Goal: Information Seeking & Learning: Find specific fact

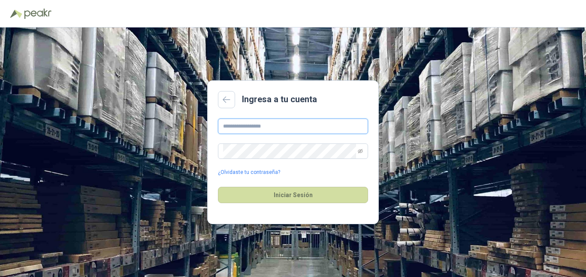
click at [235, 129] on input "text" at bounding box center [293, 125] width 150 height 15
type input "**********"
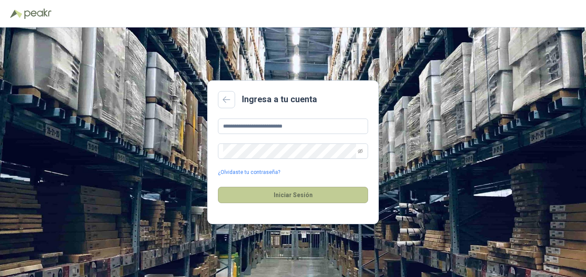
click at [284, 195] on button "Iniciar Sesión" at bounding box center [293, 194] width 150 height 16
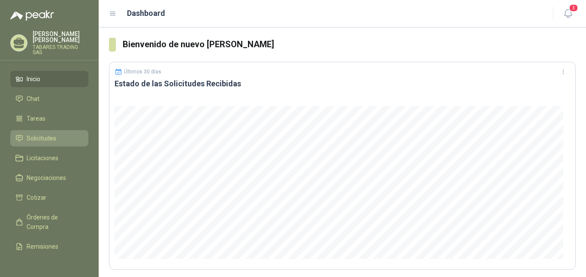
click at [36, 133] on span "Solicitudes" at bounding box center [42, 137] width 30 height 9
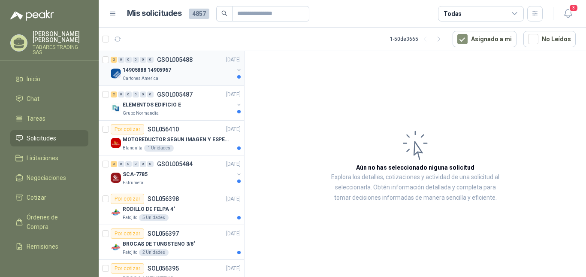
click at [153, 71] on p "14905888 14905967" at bounding box center [147, 70] width 48 height 8
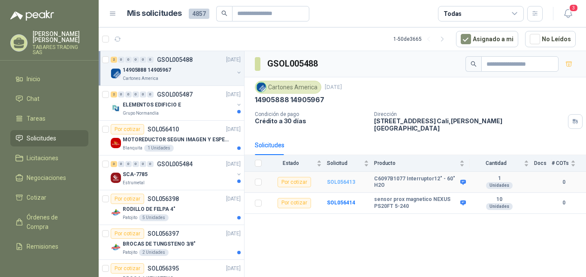
click at [341, 179] on b "SOL056413" at bounding box center [341, 182] width 28 height 6
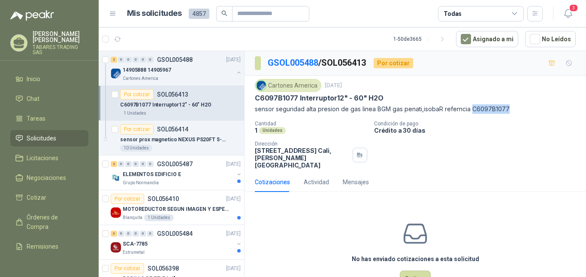
drag, startPoint x: 469, startPoint y: 108, endPoint x: 505, endPoint y: 108, distance: 36.0
click at [505, 108] on p "sensor seguridad alta presion de gas linea BGM gas penati,isobaR referncia C609…" at bounding box center [415, 108] width 321 height 9
copy p "C6097B1077"
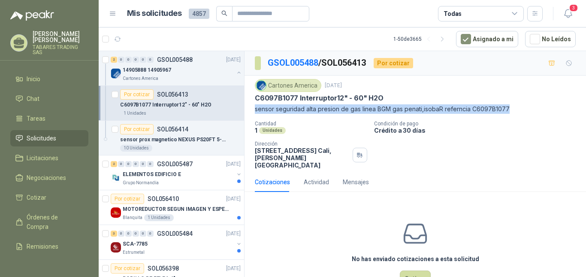
drag, startPoint x: 256, startPoint y: 109, endPoint x: 511, endPoint y: 111, distance: 255.9
click at [511, 111] on p "sensor seguridad alta presion de gas linea BGM gas penati,isobaR referncia C609…" at bounding box center [415, 108] width 321 height 9
copy p "sensor seguridad alta presion de gas linea BGM gas penati,isobaR referncia C609…"
click at [160, 140] on p "sensor prox magnetico NEXUS PS20FT 5-240" at bounding box center [173, 139] width 107 height 8
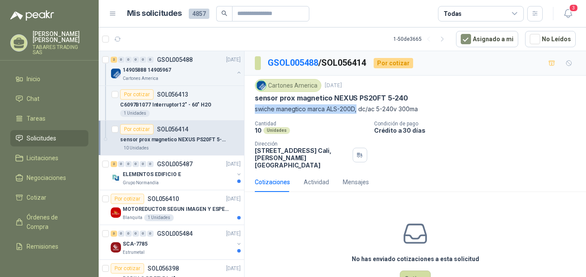
drag, startPoint x: 256, startPoint y: 111, endPoint x: 358, endPoint y: 107, distance: 102.1
click at [358, 107] on p "swiche manegtico marca ALS-200D, dc/ac 5-240v 300ma" at bounding box center [415, 108] width 321 height 9
copy p "swiche manegtico marca ALS-200D,"
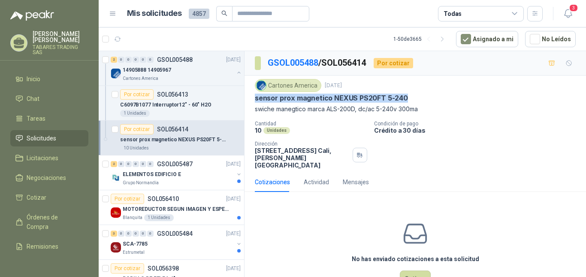
drag, startPoint x: 256, startPoint y: 98, endPoint x: 414, endPoint y: 99, distance: 157.8
click at [414, 99] on div "sensor prox magnetico NEXUS PS20FT 5-240" at bounding box center [415, 97] width 321 height 9
copy p "sensor prox magnetico NEXUS PS20FT 5-240"
click at [235, 71] on button "button" at bounding box center [238, 72] width 7 height 7
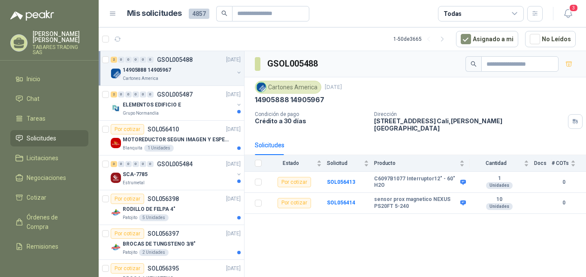
click at [183, 73] on div "14905888 14905967" at bounding box center [178, 70] width 111 height 10
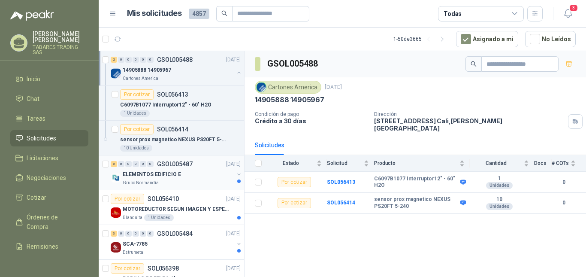
click at [160, 174] on p "ELEMENTOS EDIFICIO E" at bounding box center [152, 174] width 58 height 8
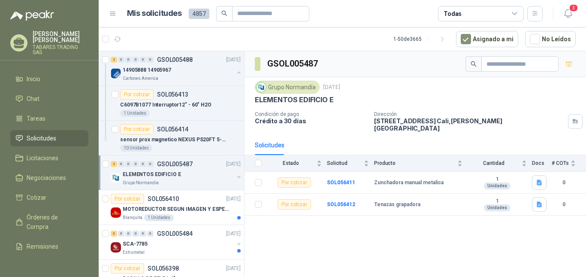
scroll to position [43, 0]
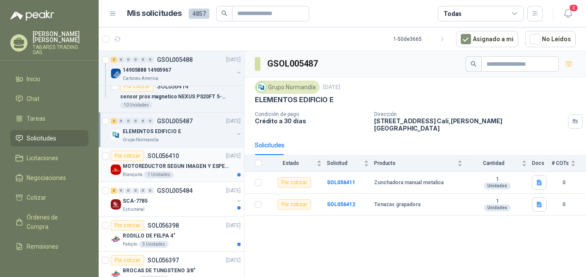
click at [204, 166] on p "MOTOREDUCTOR SEGUN IMAGEN Y ESPECIFICACIONES ADJUNTAS" at bounding box center [176, 166] width 107 height 8
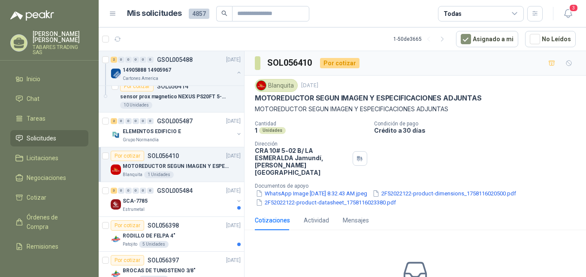
scroll to position [14, 0]
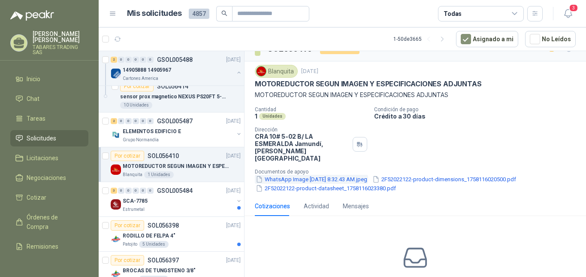
click at [329, 174] on button "WhatsApp Image 2025-09-17 at 8.32.43 AM.jpeg" at bounding box center [311, 178] width 113 height 9
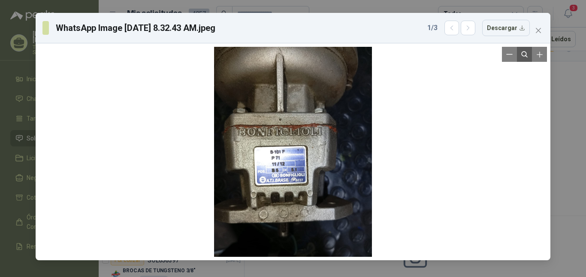
click at [526, 56] on icon "Reset zoom" at bounding box center [523, 54] width 5 height 6
click at [538, 32] on icon "close" at bounding box center [538, 30] width 7 height 7
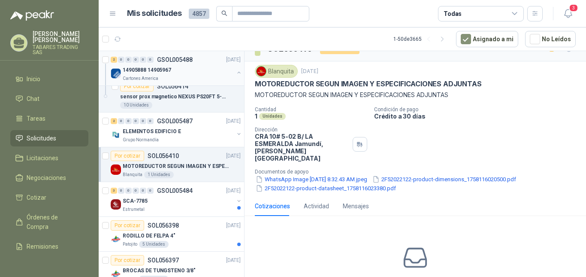
click at [162, 68] on p "14905888 14905967" at bounding box center [147, 70] width 48 height 8
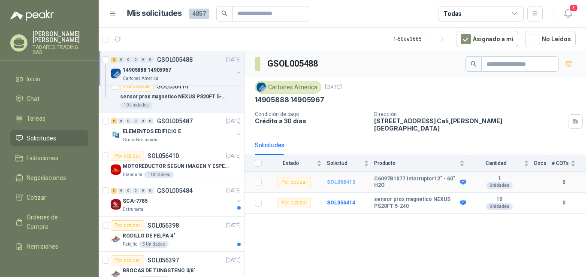
click at [347, 179] on b "SOL056413" at bounding box center [341, 182] width 28 height 6
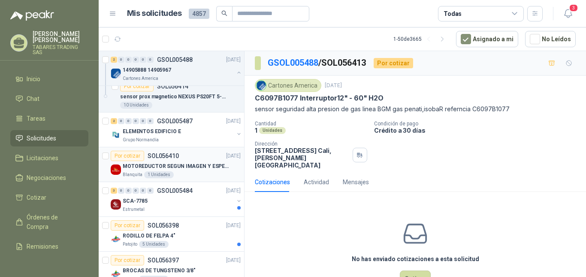
click at [163, 162] on p "MOTOREDUCTOR SEGUN IMAGEN Y ESPECIFICACIONES ADJUNTAS" at bounding box center [176, 166] width 107 height 8
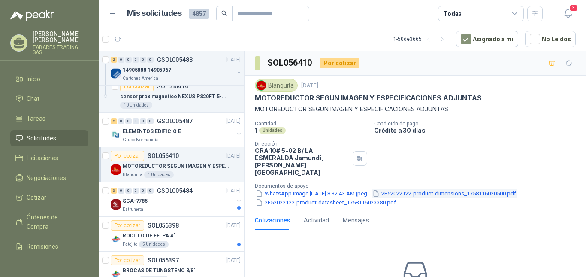
click at [427, 189] on button "2F52022122-product-dimensions_1758116020500.pdf" at bounding box center [443, 193] width 145 height 9
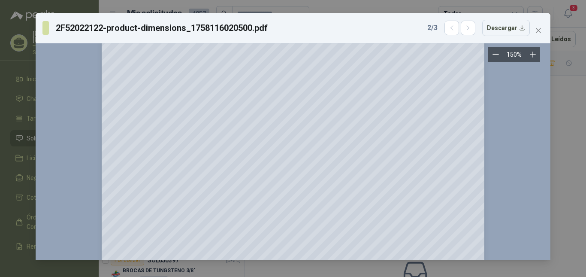
scroll to position [887, 0]
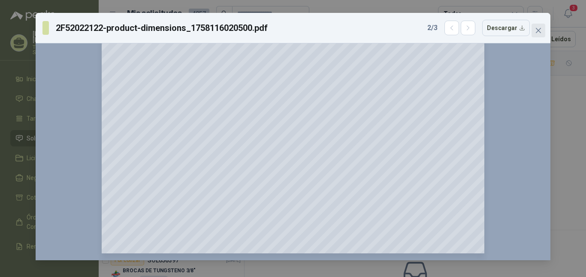
click at [540, 29] on icon "close" at bounding box center [537, 30] width 5 height 5
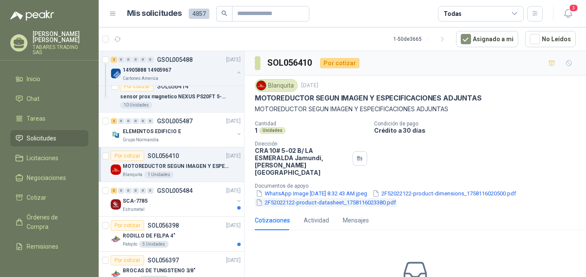
click at [314, 198] on button "2F52022122-product-datasheet_1758116023380.pdf" at bounding box center [326, 202] width 142 height 9
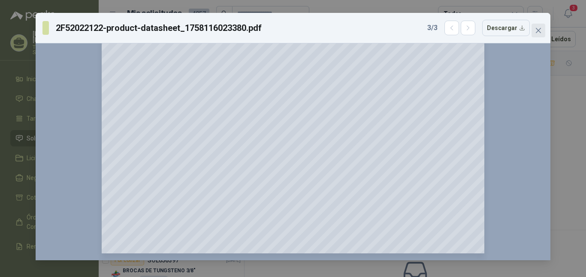
click at [537, 30] on icon "close" at bounding box center [538, 30] width 7 height 7
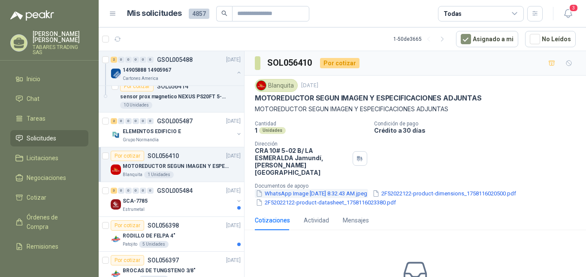
click at [304, 189] on button "WhatsApp Image 2025-09-17 at 8.32.43 AM.jpeg" at bounding box center [311, 193] width 113 height 9
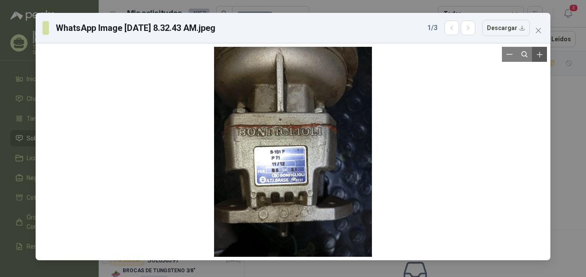
click at [539, 59] on button "Zoom in" at bounding box center [539, 54] width 15 height 15
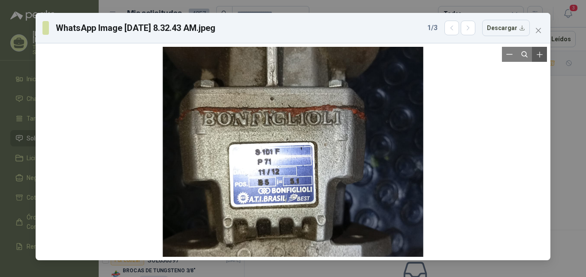
click at [539, 59] on button "Zoom in" at bounding box center [539, 54] width 15 height 15
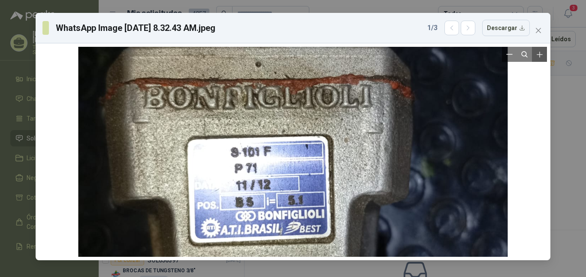
click at [539, 59] on button "Zoom in" at bounding box center [539, 54] width 15 height 15
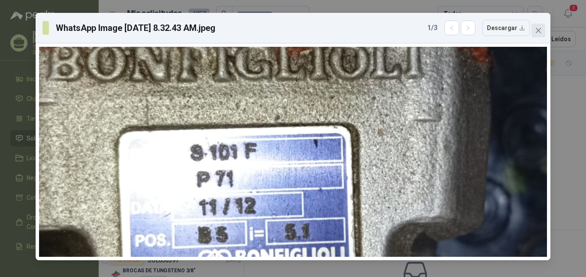
click at [537, 32] on icon "close" at bounding box center [537, 30] width 5 height 5
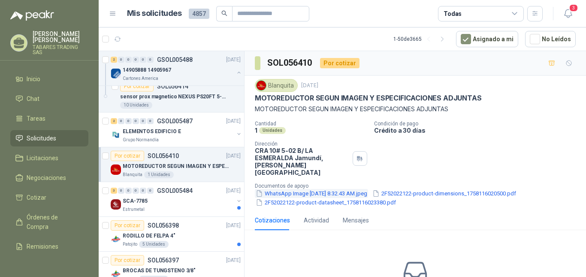
click at [316, 189] on button "WhatsApp Image 2025-09-17 at 8.32.43 AM.jpeg" at bounding box center [311, 193] width 113 height 9
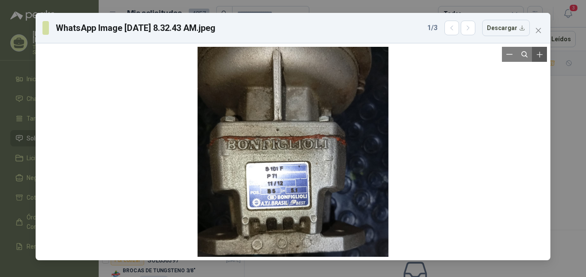
click at [538, 51] on icon "Zoom in" at bounding box center [539, 54] width 9 height 9
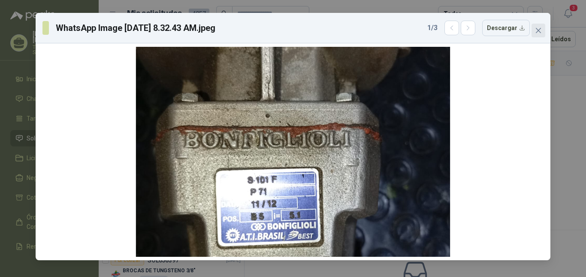
click at [539, 32] on icon "close" at bounding box center [537, 30] width 5 height 5
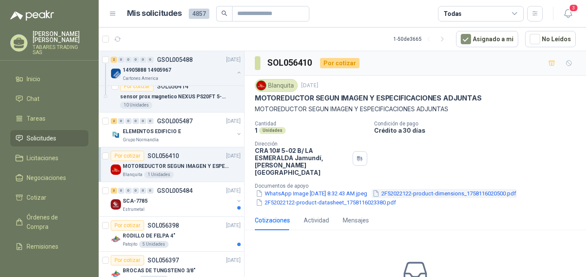
click at [411, 189] on button "2F52022122-product-dimensions_1758116020500.pdf" at bounding box center [443, 193] width 145 height 9
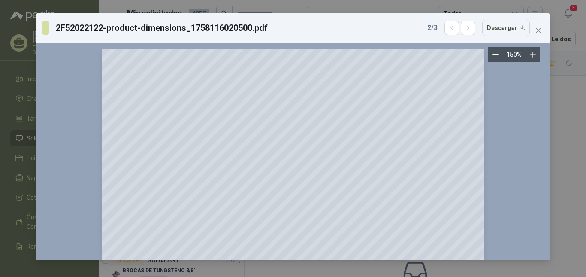
scroll to position [0, 0]
click at [538, 27] on button "Close" at bounding box center [538, 31] width 14 height 14
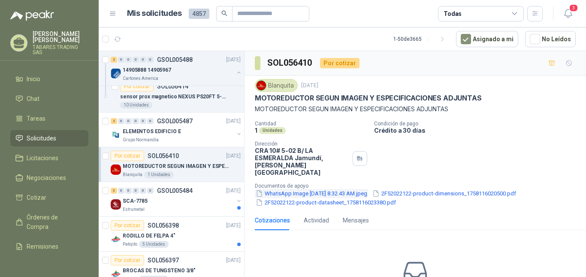
click at [347, 189] on button "WhatsApp Image 2025-09-17 at 8.32.43 AM.jpeg" at bounding box center [311, 193] width 113 height 9
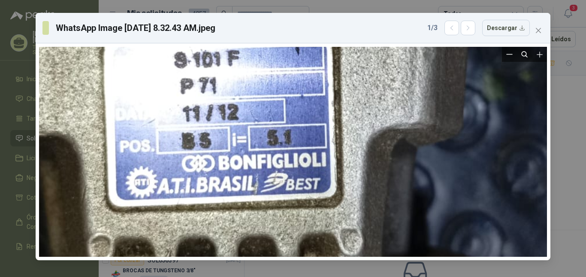
drag, startPoint x: 379, startPoint y: 141, endPoint x: 382, endPoint y: 205, distance: 64.8
click at [382, 205] on div at bounding box center [275, 58] width 696 height 925
click at [536, 28] on icon "close" at bounding box center [538, 30] width 7 height 7
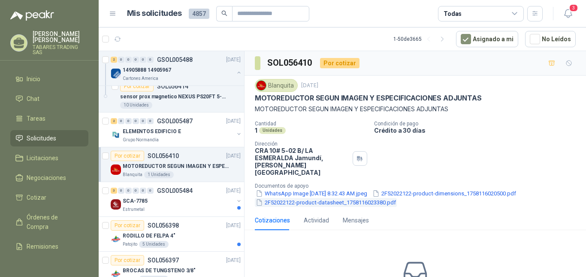
click at [350, 198] on button "2F52022122-product-datasheet_1758116023380.pdf" at bounding box center [326, 202] width 142 height 9
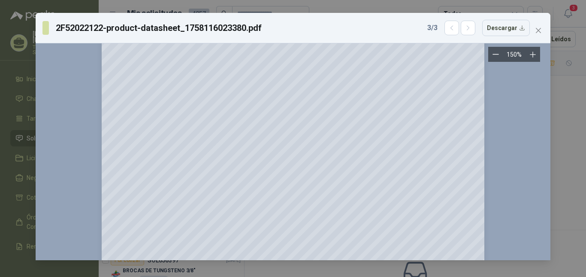
scroll to position [887, 0]
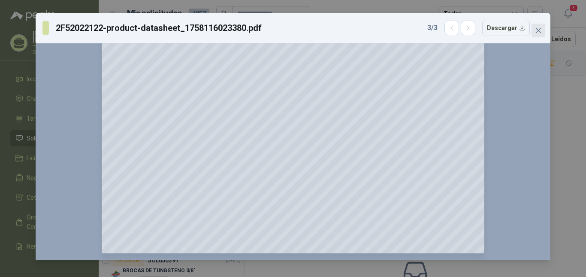
click at [535, 30] on icon "close" at bounding box center [538, 30] width 7 height 7
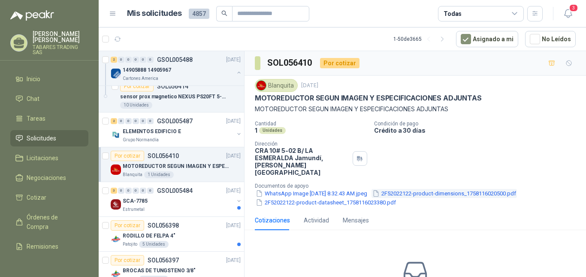
click at [427, 189] on button "2F52022122-product-dimensions_1758116020500.pdf" at bounding box center [443, 193] width 145 height 9
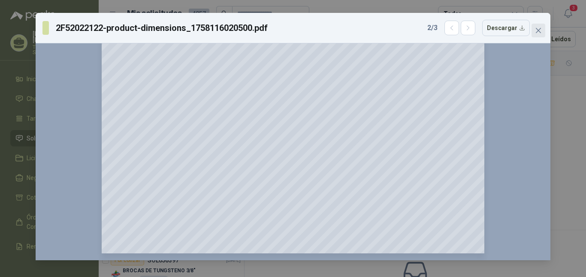
click at [541, 30] on icon "close" at bounding box center [538, 30] width 7 height 7
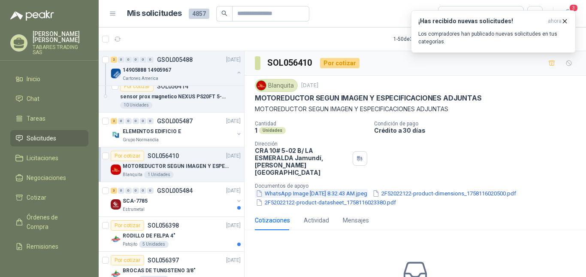
click at [337, 189] on button "WhatsApp Image 2025-09-17 at 8.32.43 AM.jpeg" at bounding box center [311, 193] width 113 height 9
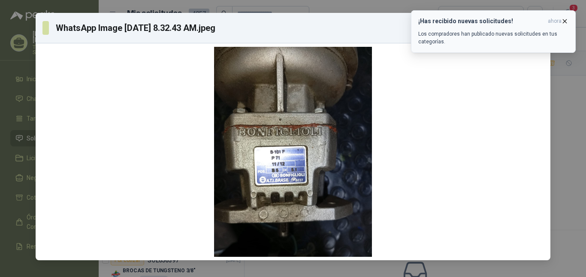
click at [565, 21] on icon "button" at bounding box center [564, 21] width 7 height 7
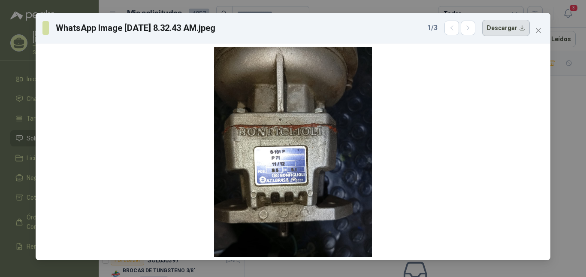
click at [509, 27] on button "Descargar" at bounding box center [506, 28] width 48 height 16
click at [536, 30] on icon "close" at bounding box center [538, 30] width 7 height 7
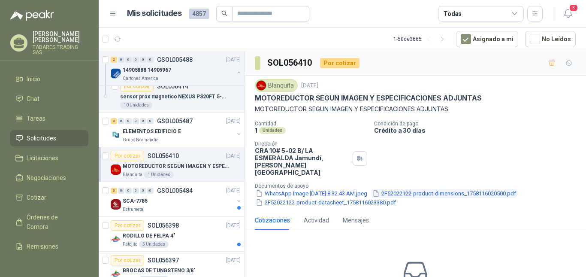
click at [427, 189] on button "2F52022122-product-dimensions_1758116020500.pdf" at bounding box center [443, 193] width 145 height 9
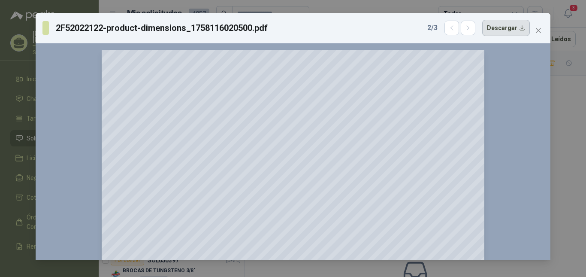
click at [511, 25] on button "Descargar" at bounding box center [506, 28] width 48 height 16
click at [538, 30] on icon "close" at bounding box center [538, 30] width 7 height 7
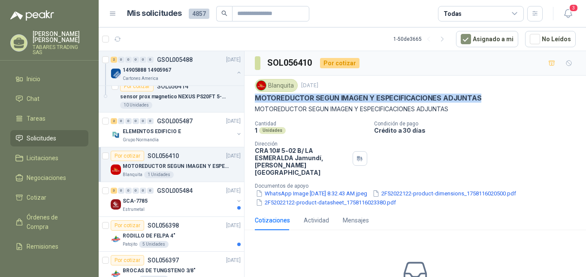
drag, startPoint x: 256, startPoint y: 98, endPoint x: 483, endPoint y: 101, distance: 226.8
click at [483, 101] on div "MOTOREDUCTOR SEGUN IMAGEN Y ESPECIFICACIONES ADJUNTAS" at bounding box center [415, 97] width 321 height 9
copy p "MOTOREDUCTOR SEGUN IMAGEN Y ESPECIFICACIONES ADJUNTAS"
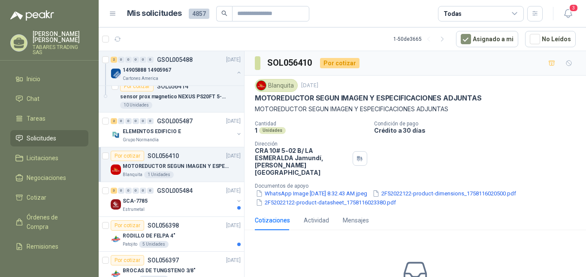
click at [493, 129] on p "Crédito a 30 días" at bounding box center [478, 129] width 208 height 7
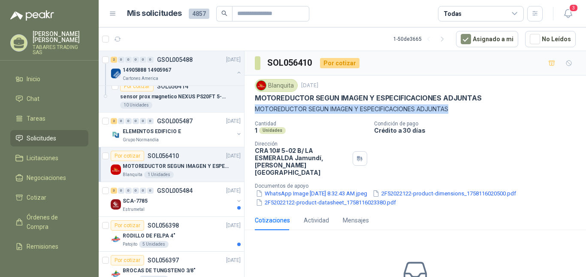
drag, startPoint x: 256, startPoint y: 108, endPoint x: 457, endPoint y: 105, distance: 201.5
click at [457, 105] on p "MOTOREDUCTOR SEGUN IMAGEN Y ESPECIFICACIONES ADJUNTAS" at bounding box center [415, 108] width 321 height 9
copy p "MOTOREDUCTOR SEGUN IMAGEN Y ESPECIFICACIONES ADJUNTAS"
click at [177, 191] on p "GSOL005484" at bounding box center [175, 190] width 36 height 6
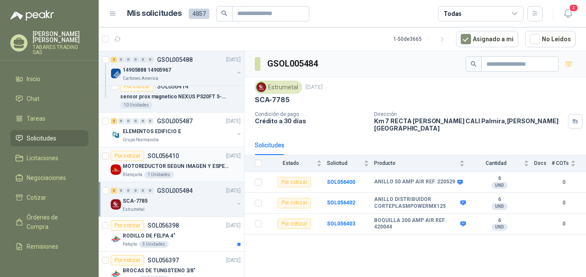
click at [177, 164] on p "MOTOREDUCTOR SEGUN IMAGEN Y ESPECIFICACIONES ADJUNTAS" at bounding box center [176, 166] width 107 height 8
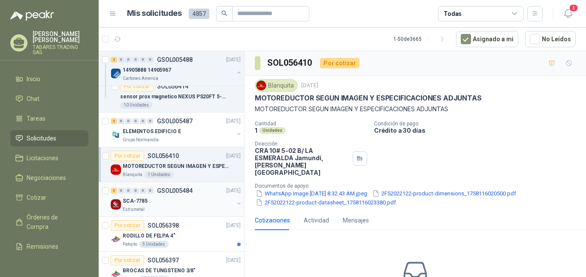
click at [143, 197] on p "SCA-7785" at bounding box center [135, 201] width 25 height 8
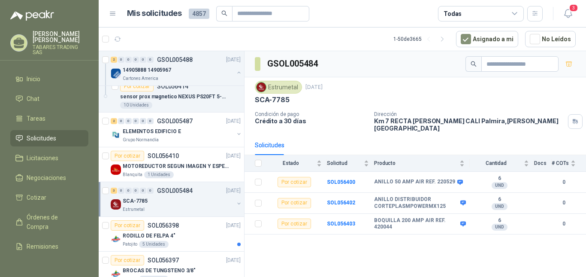
scroll to position [57, 0]
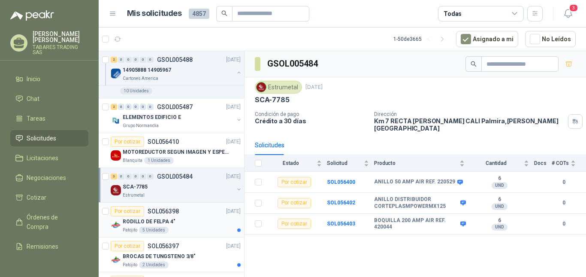
click at [148, 216] on div "RODILLO DE FELPA 4"" at bounding box center [182, 221] width 118 height 10
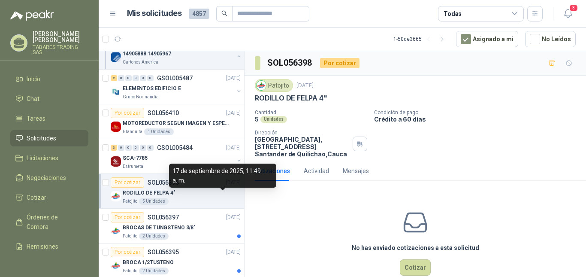
scroll to position [100, 0]
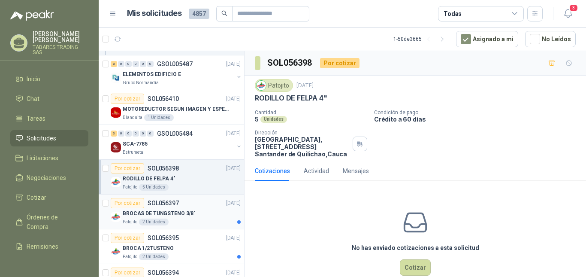
click at [174, 210] on p "BROCAS DE TUNGSTENO 3/8"" at bounding box center [159, 213] width 73 height 8
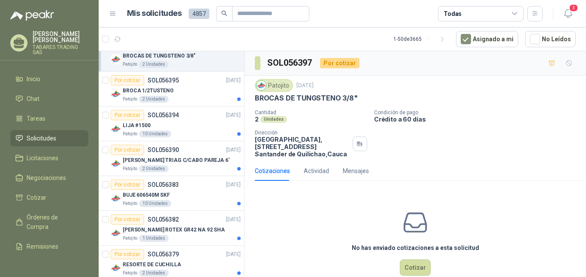
scroll to position [286, 0]
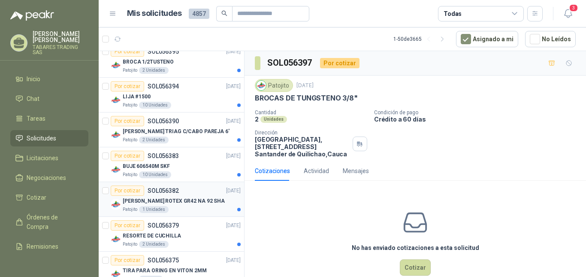
click at [176, 199] on p "[PERSON_NAME] ROTEX GR42 NA 92 SHA" at bounding box center [174, 201] width 102 height 8
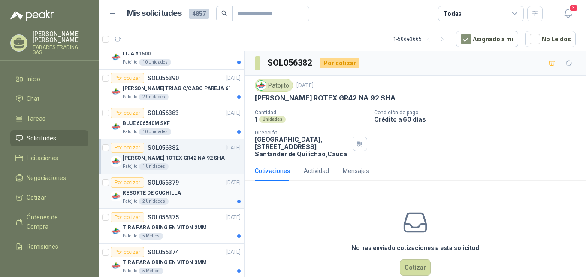
click at [159, 189] on p "RESORTE DE CUCHILLA" at bounding box center [152, 193] width 58 height 8
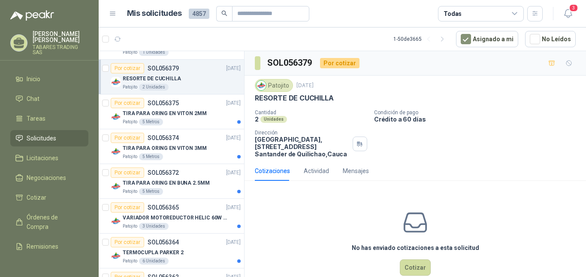
scroll to position [486, 0]
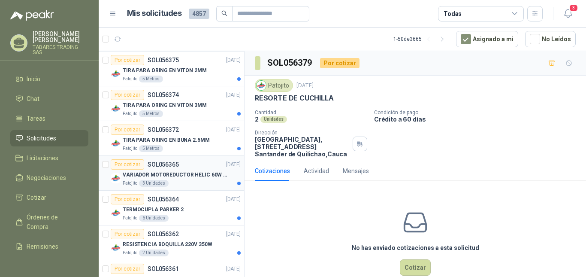
click at [184, 172] on p "VARIADOR MOTOREDUCTOR HELIC 60W 110V" at bounding box center [176, 175] width 107 height 8
click at [170, 208] on p "TERMOCUPLA PARKER 2" at bounding box center [153, 209] width 61 height 8
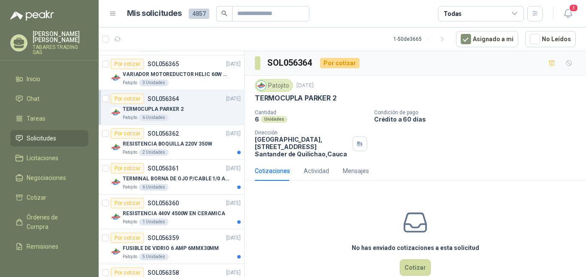
scroll to position [600, 0]
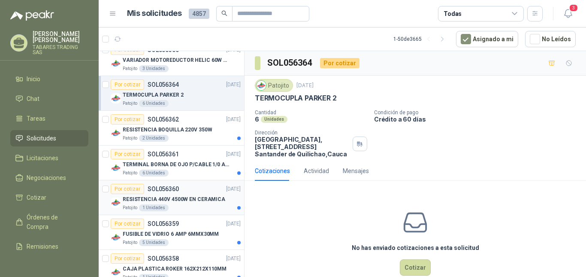
click at [184, 198] on p "RESISTENCIA 440V 4500W EN CERAMICA" at bounding box center [174, 199] width 102 height 8
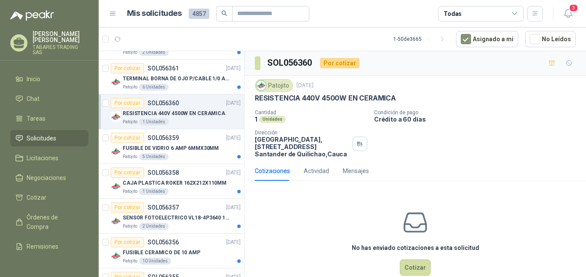
scroll to position [700, 0]
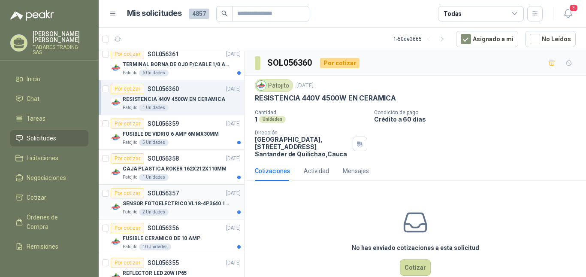
click at [181, 203] on p "SENSOR FOTOELECTRICO VL18-4P3640 10-30" at bounding box center [176, 203] width 107 height 8
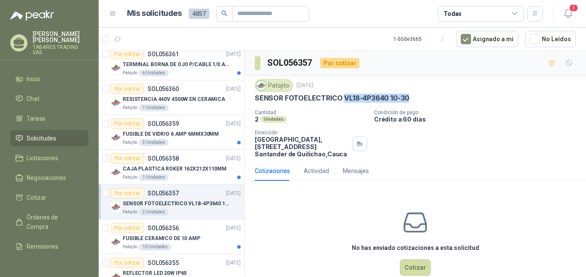
drag, startPoint x: 342, startPoint y: 97, endPoint x: 421, endPoint y: 97, distance: 78.5
click at [421, 97] on div "SENSOR FOTOELECTRICO VL18-4P3640 10-30" at bounding box center [415, 97] width 321 height 9
copy p "VL18-4P3640 10-30"
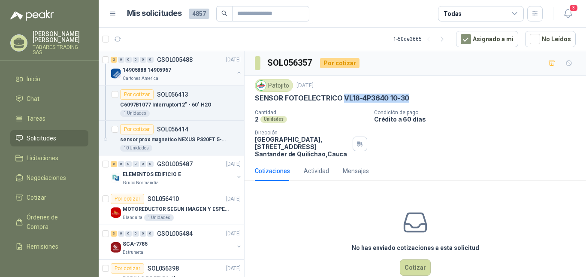
click at [235, 74] on button "button" at bounding box center [238, 72] width 7 height 7
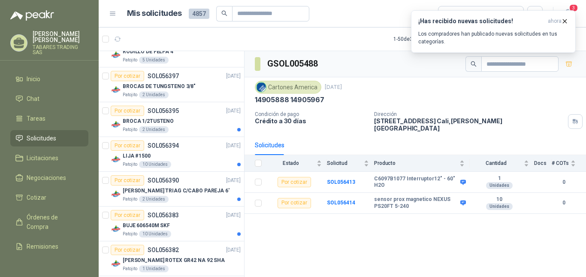
scroll to position [114, 0]
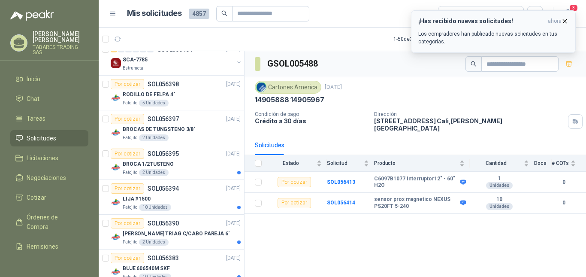
click at [564, 20] on icon "button" at bounding box center [564, 21] width 7 height 7
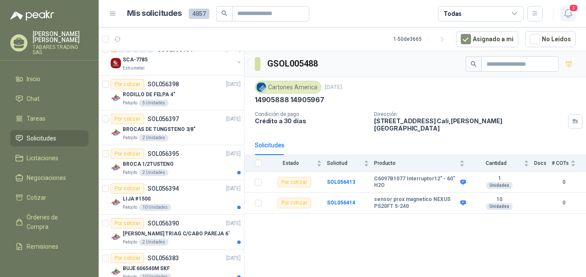
click at [570, 14] on icon "button" at bounding box center [567, 13] width 7 height 8
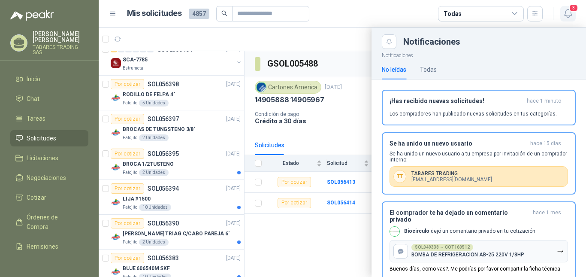
click at [570, 14] on icon "button" at bounding box center [567, 13] width 7 height 8
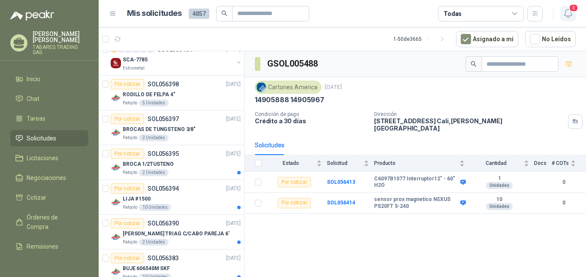
click at [570, 14] on icon "button" at bounding box center [567, 13] width 7 height 8
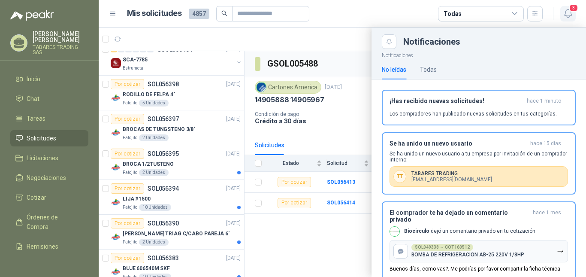
click at [570, 14] on icon "button" at bounding box center [567, 13] width 7 height 8
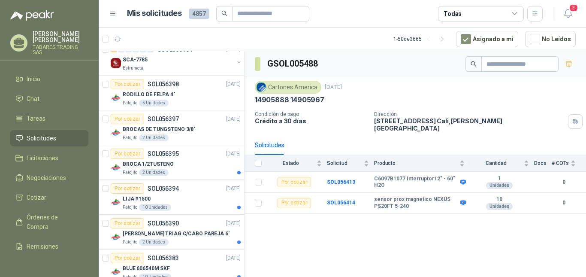
click at [39, 33] on p "oscar orlando vargas" at bounding box center [61, 37] width 56 height 12
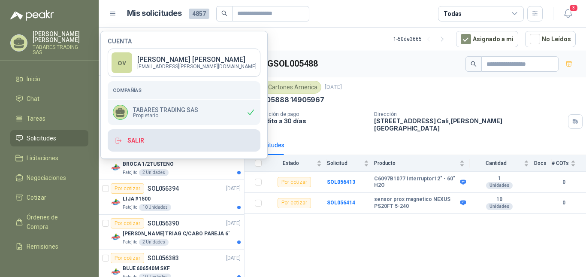
click at [132, 139] on button "Salir" at bounding box center [184, 140] width 153 height 22
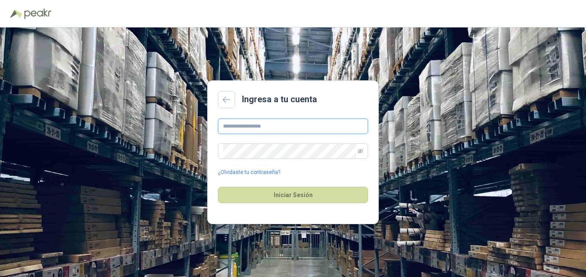
click at [293, 126] on input "text" at bounding box center [293, 125] width 150 height 15
type input "**********"
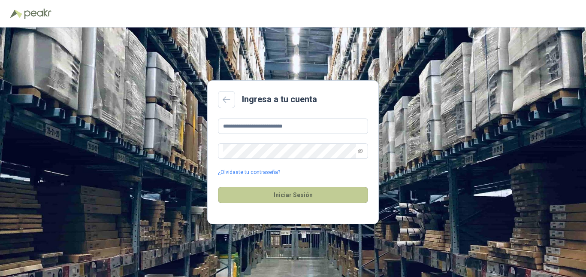
click at [268, 192] on button "Iniciar Sesión" at bounding box center [293, 194] width 150 height 16
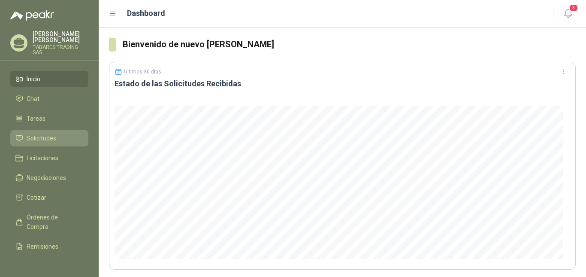
click at [45, 134] on span "Solicitudes" at bounding box center [42, 137] width 30 height 9
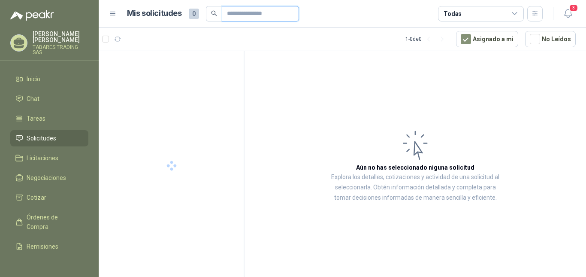
click at [243, 12] on input "text" at bounding box center [257, 13] width 60 height 15
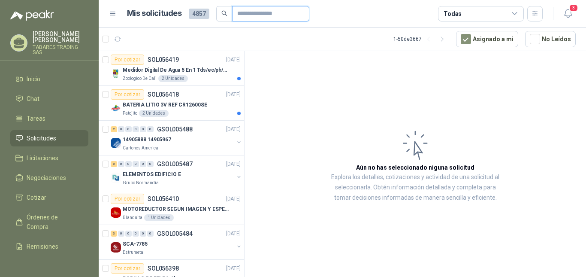
paste input "*********"
type input "*********"
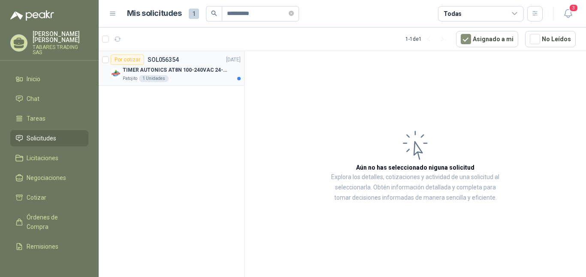
click at [184, 70] on p "TIMER AUTONICS AT8N 100-240VAC 24-240VD" at bounding box center [176, 70] width 107 height 8
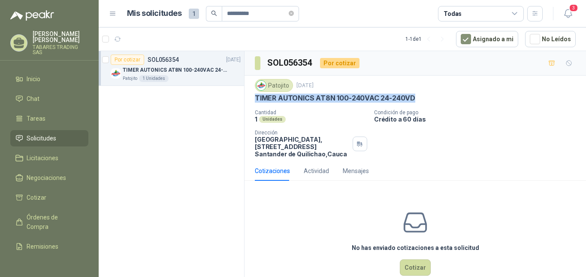
drag, startPoint x: 255, startPoint y: 98, endPoint x: 429, endPoint y: 99, distance: 174.1
click at [429, 99] on div "TIMER AUTONICS AT8N 100-240VAC 24-240VD" at bounding box center [415, 97] width 321 height 9
copy p "TIMER AUTONICS AT8N 100-240VAC 24-240VD"
click at [63, 43] on div "[PERSON_NAME] TRADING SAS" at bounding box center [61, 43] width 56 height 24
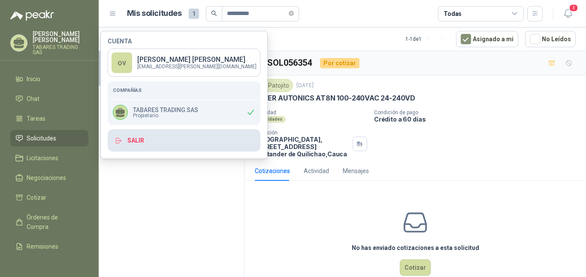
click at [134, 141] on button "Salir" at bounding box center [184, 140] width 153 height 22
